Goal: Navigation & Orientation: Find specific page/section

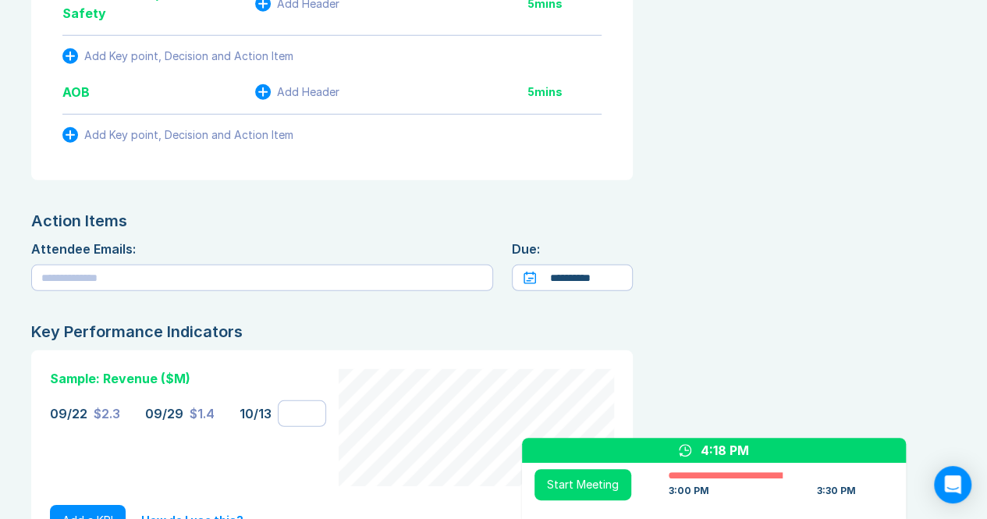
scroll to position [2247, 0]
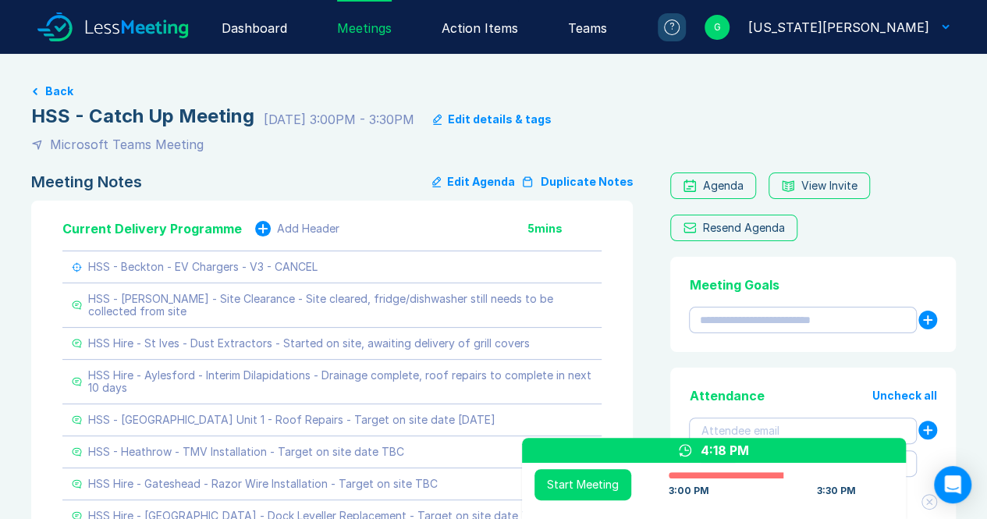
click at [749, 459] on div "4:18 PM" at bounding box center [725, 450] width 48 height 19
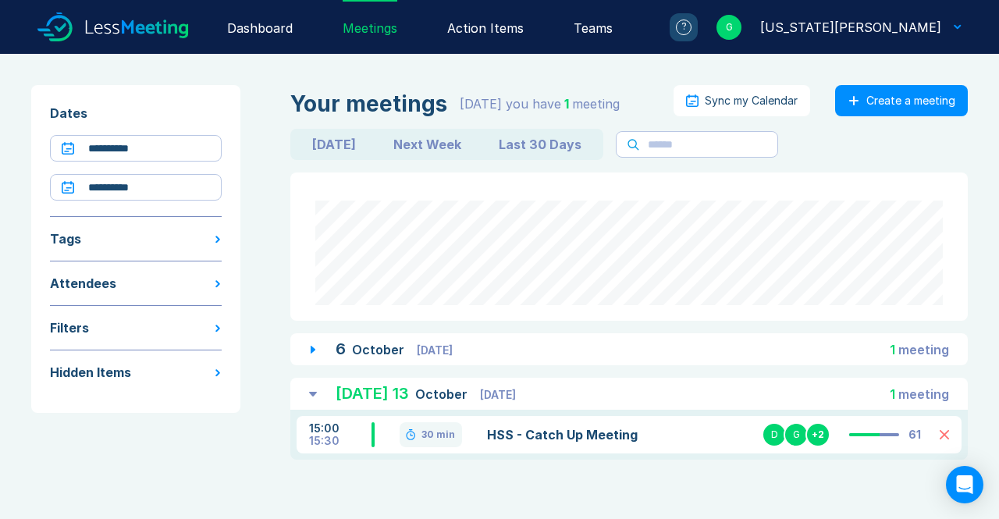
click at [586, 442] on link "HSS - Catch Up Meeting" at bounding box center [593, 434] width 213 height 19
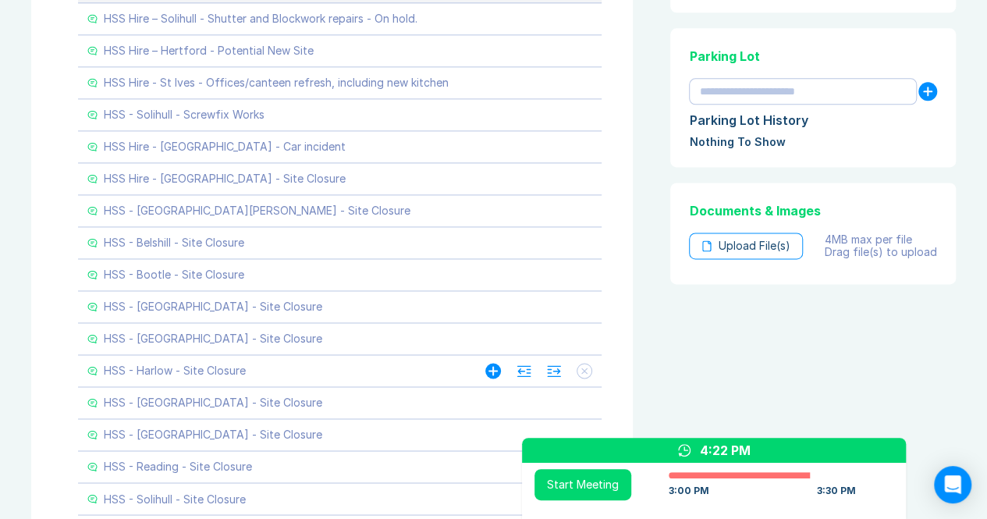
scroll to position [1080, 0]
